Goal: Check status: Check status

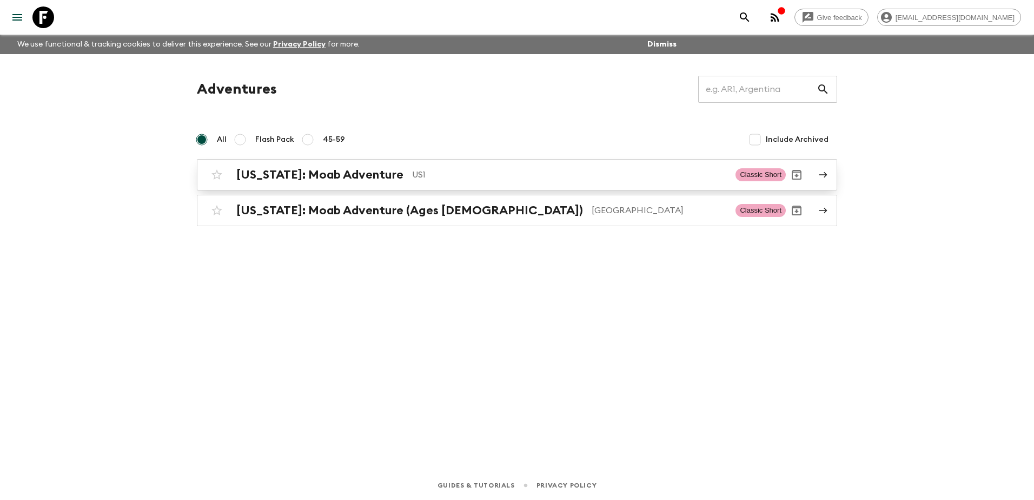
click at [356, 185] on link "[US_STATE]: Moab Adventure US1 Classic Short" at bounding box center [517, 174] width 640 height 31
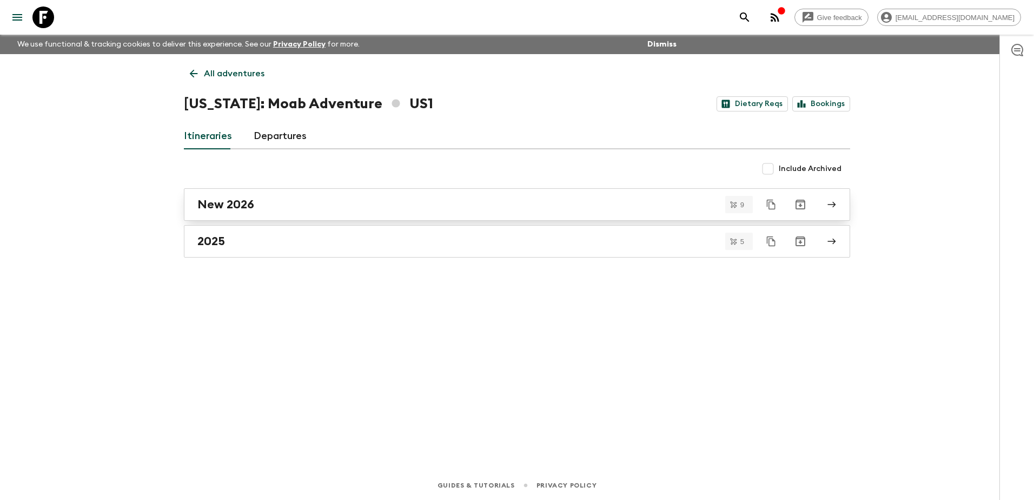
click at [359, 202] on div "New 2026" at bounding box center [506, 204] width 619 height 14
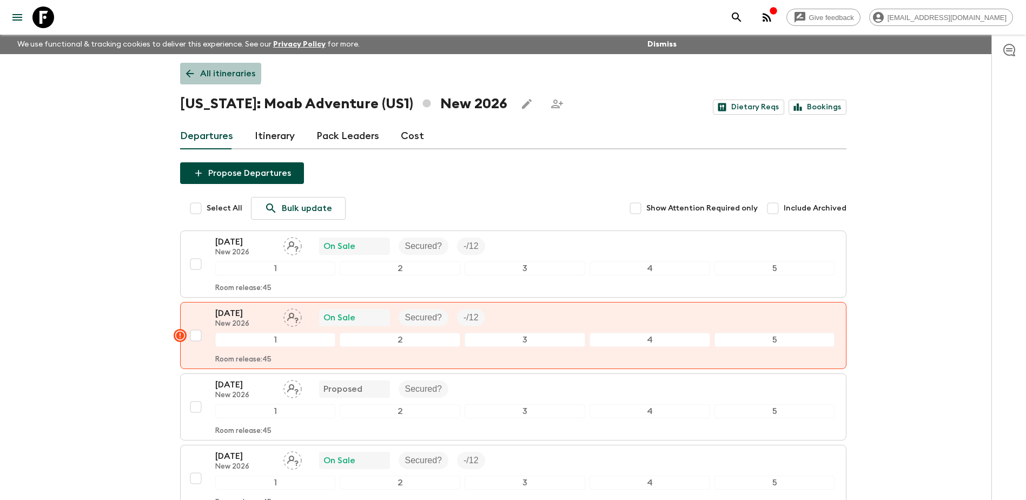
click at [189, 68] on icon at bounding box center [190, 74] width 12 height 12
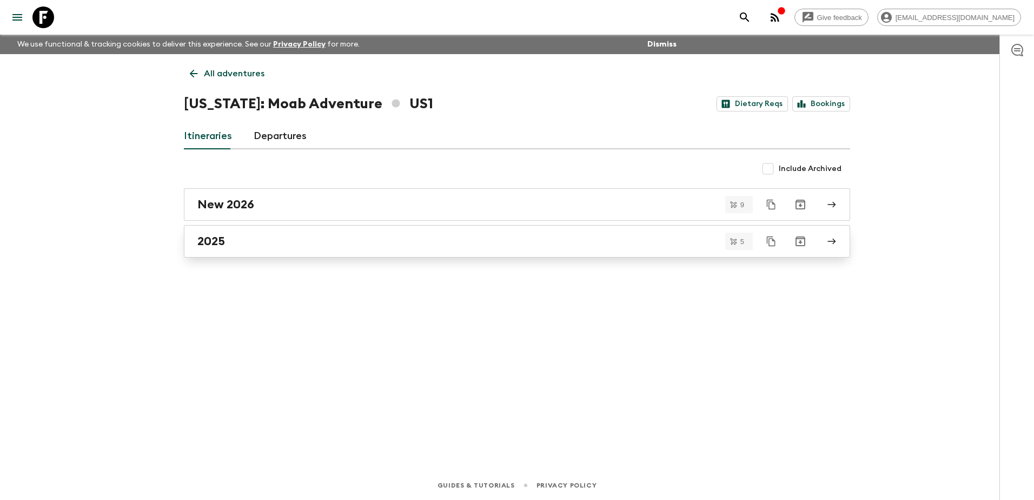
click at [224, 245] on h2 "2025" at bounding box center [211, 241] width 28 height 14
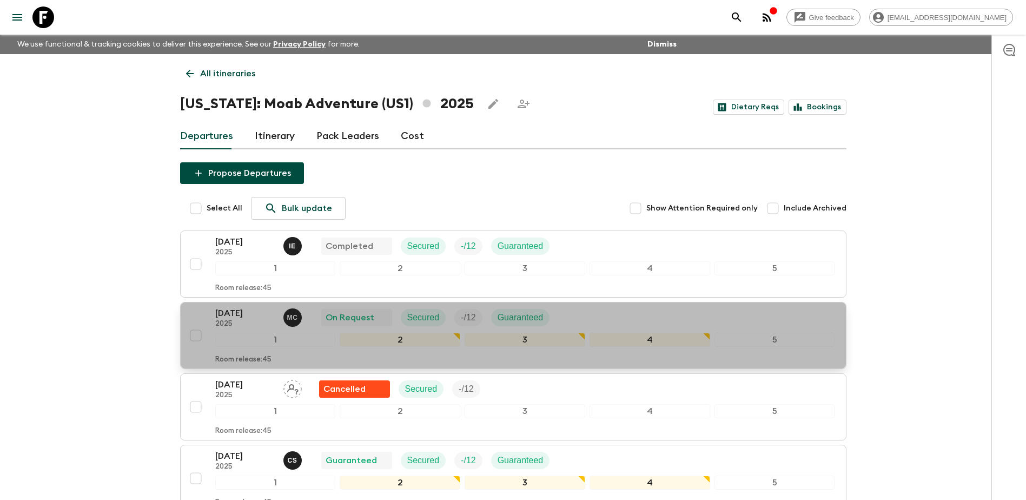
click at [255, 315] on p "[DATE]" at bounding box center [244, 313] width 59 height 13
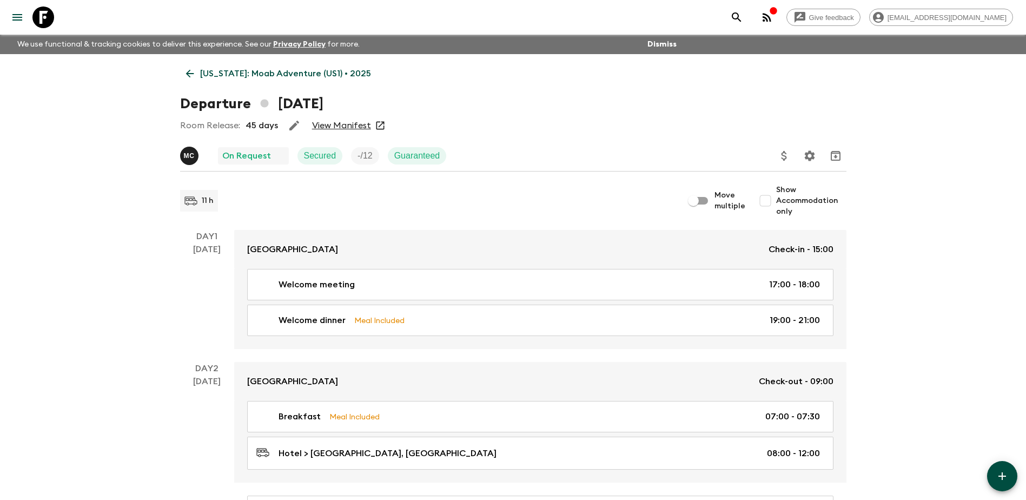
click at [330, 124] on link "View Manifest" at bounding box center [341, 125] width 59 height 11
click at [343, 122] on link "View Manifest" at bounding box center [341, 125] width 59 height 11
